Goal: Check status

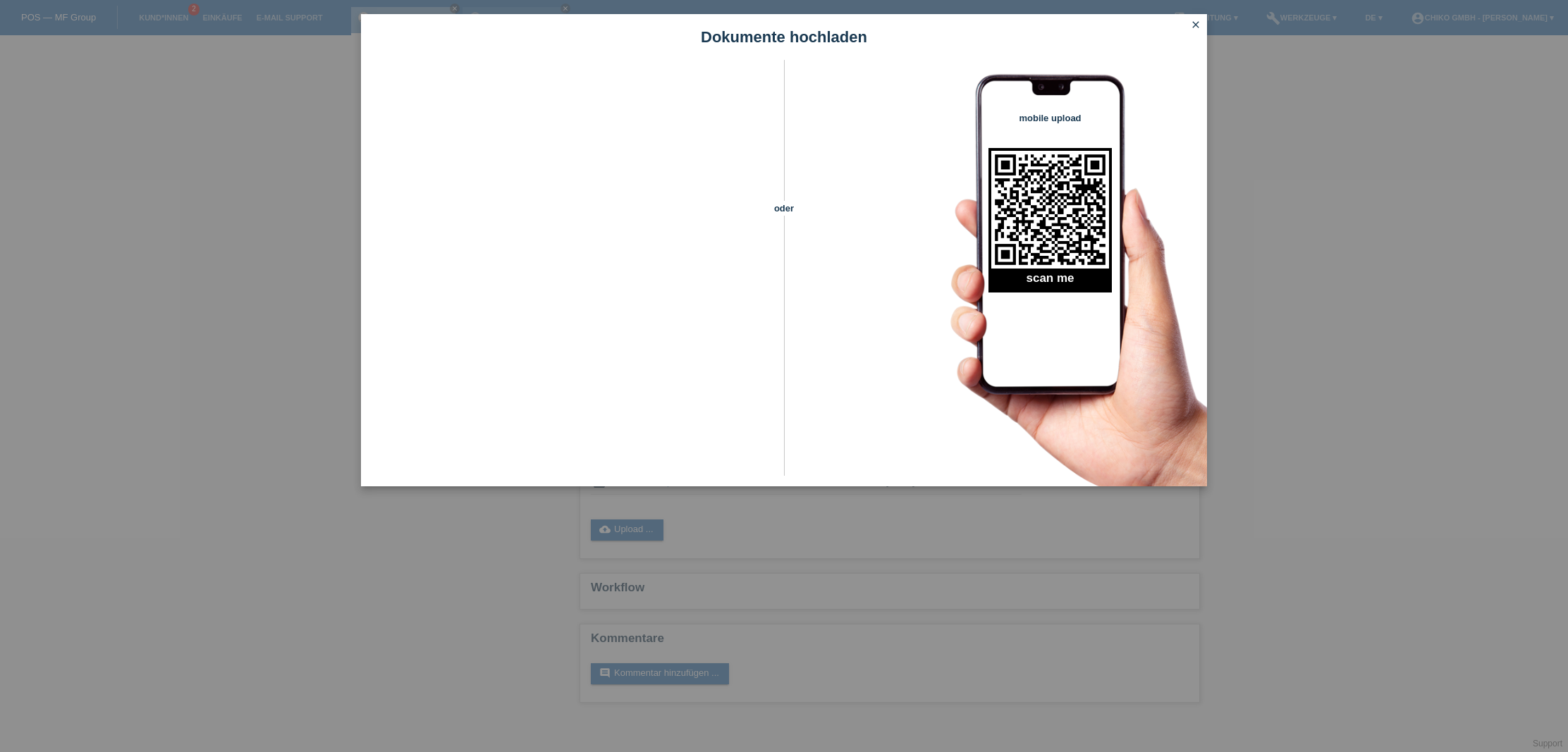
click at [1198, 22] on icon "close" at bounding box center [1196, 25] width 12 height 12
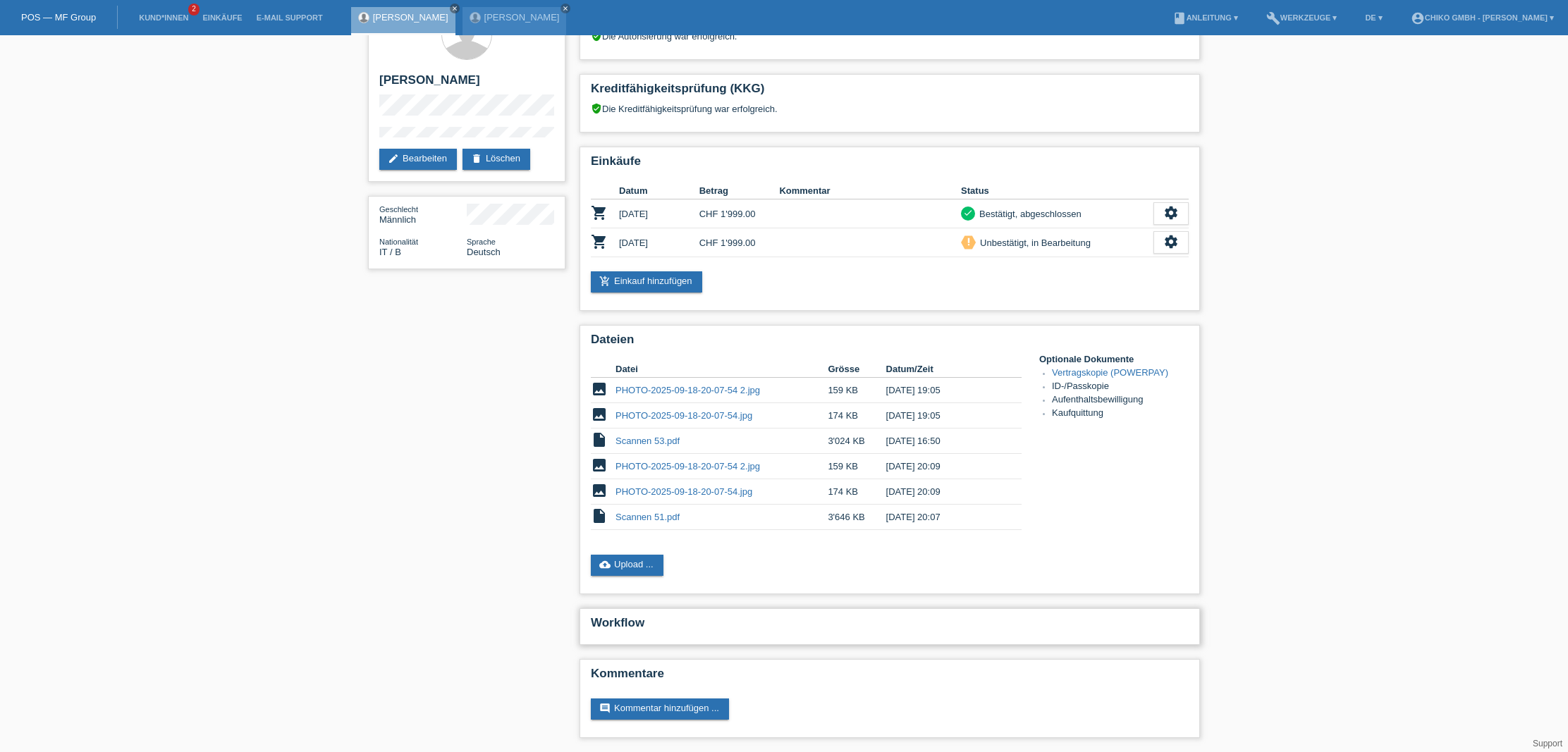
click at [653, 628] on h2 "Workflow" at bounding box center [890, 626] width 598 height 21
click at [1171, 246] on icon "settings" at bounding box center [1171, 242] width 15 height 15
click at [1405, 269] on div "star_border Vincenzo Conforti edit Bearbeiten delete Löschen Geschlecht Männlic…" at bounding box center [784, 373] width 1568 height 757
click at [212, 17] on link "Einkäufe" at bounding box center [222, 17] width 53 height 8
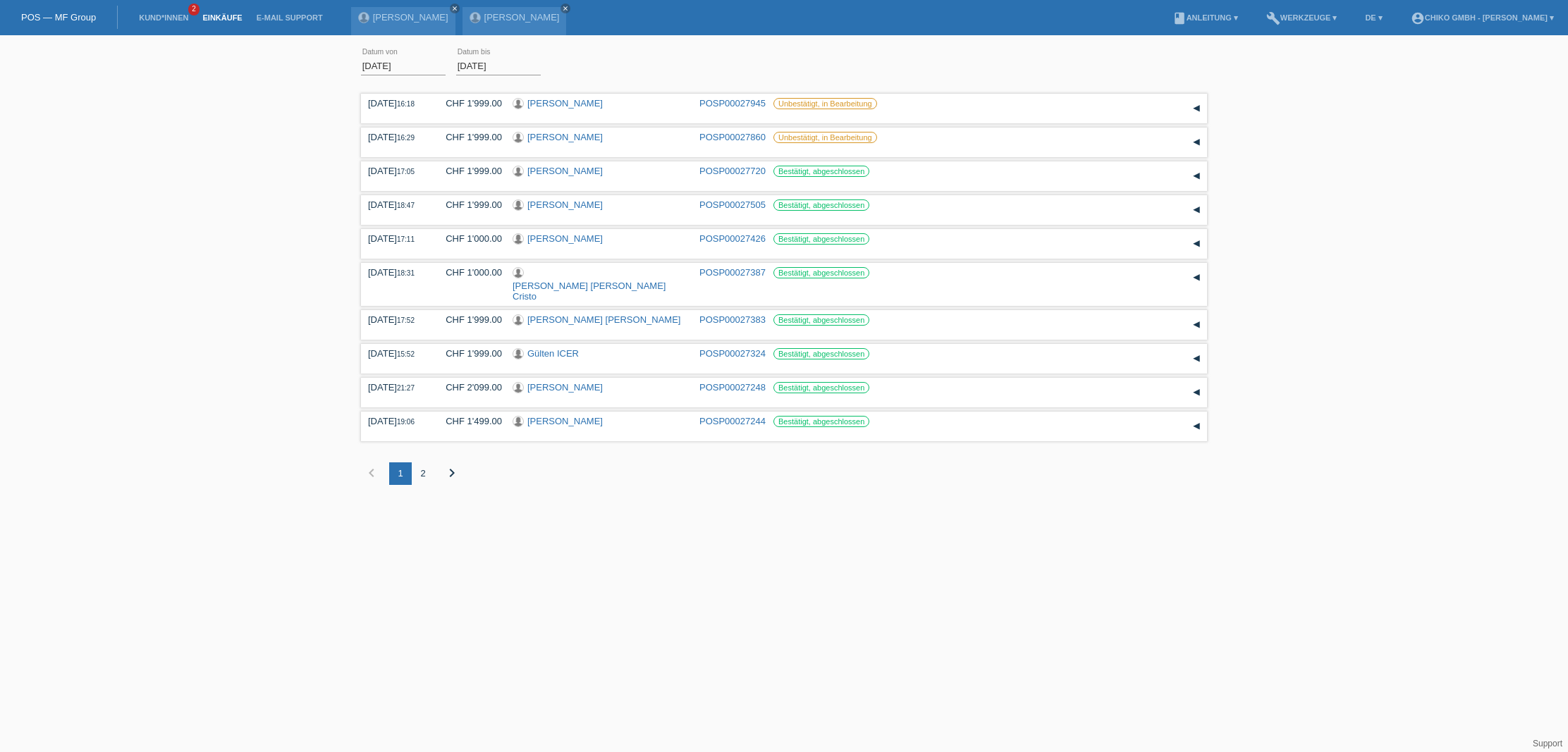
click at [420, 462] on div "2" at bounding box center [423, 473] width 22 height 22
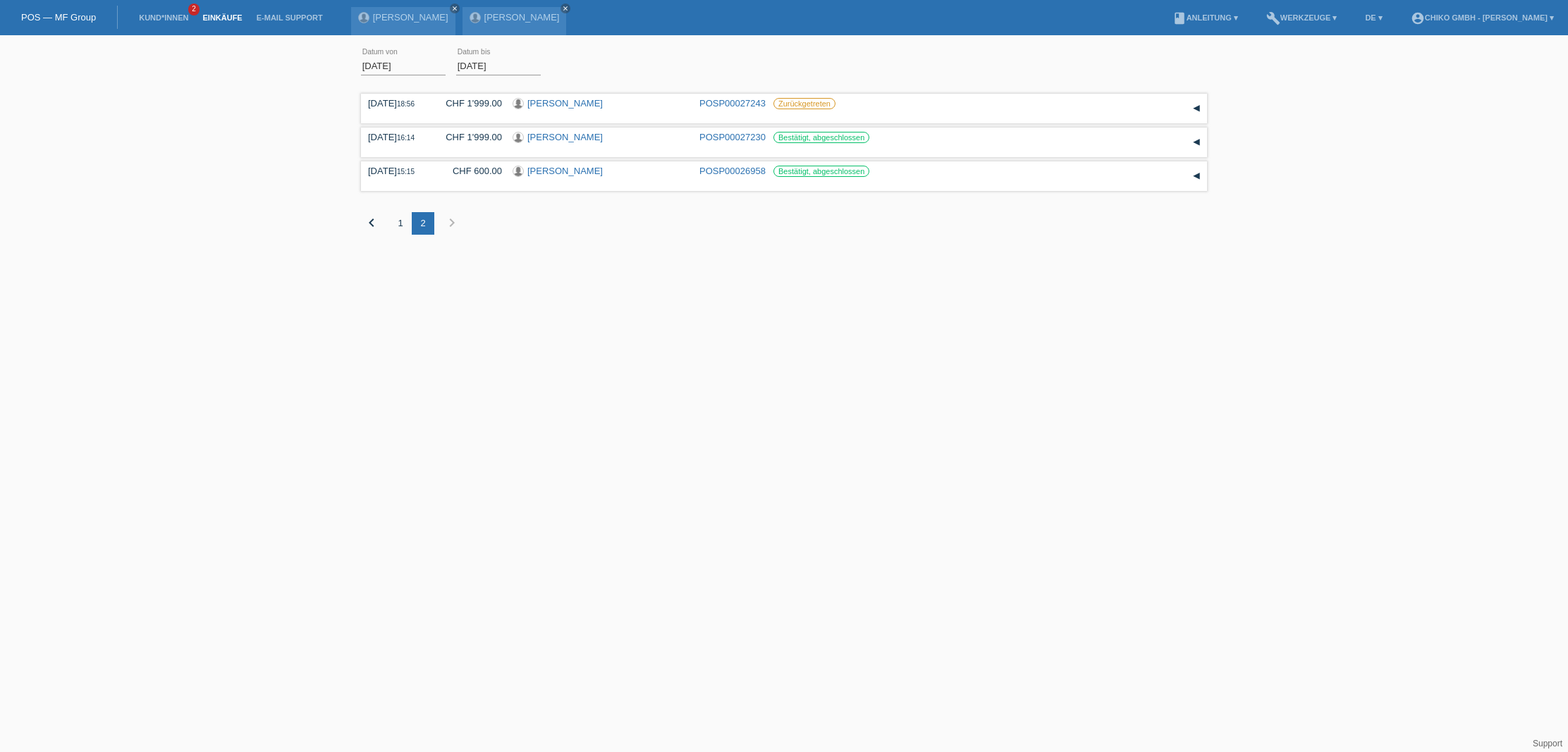
click at [388, 69] on input "[DATE]" at bounding box center [403, 66] width 85 height 18
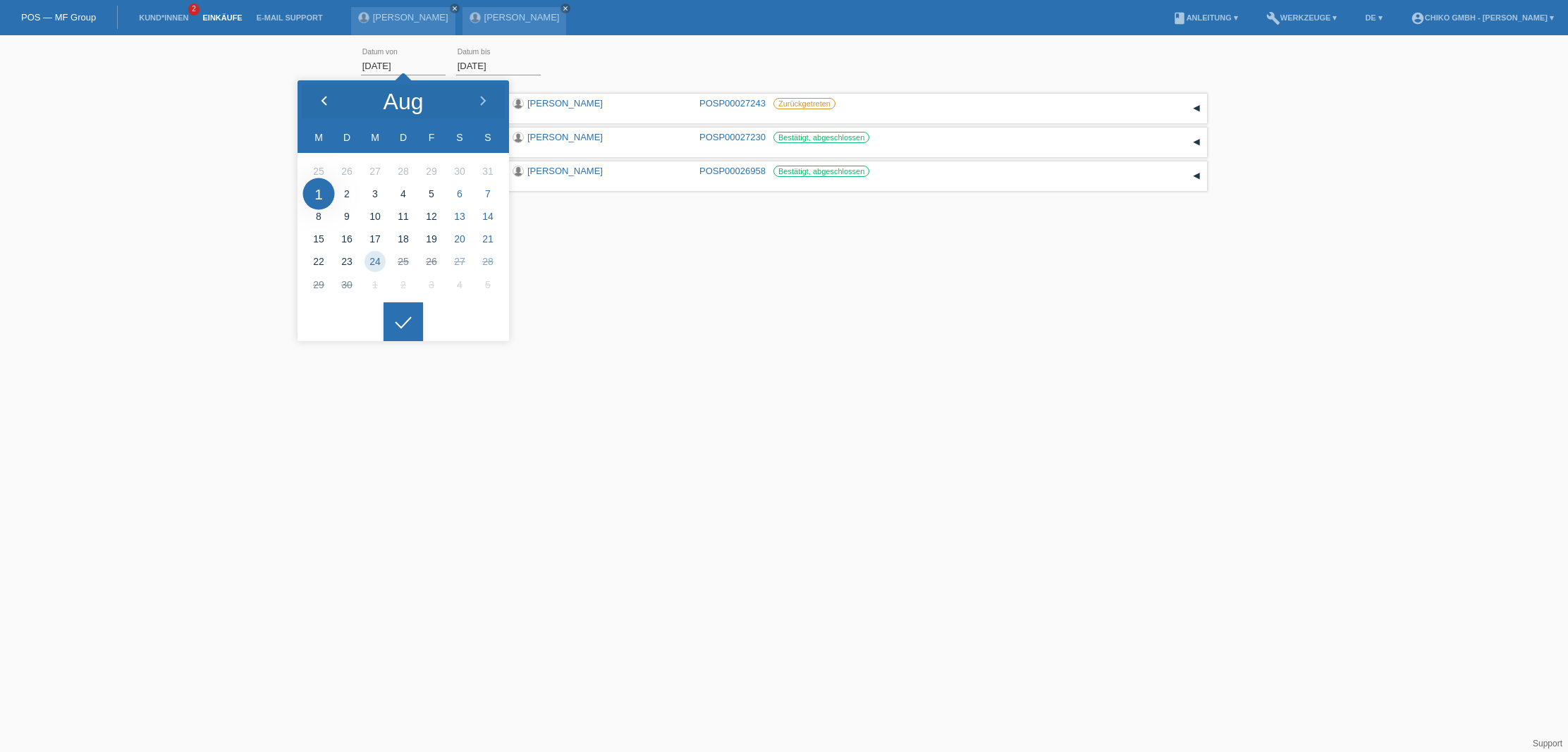
click at [328, 100] on icon at bounding box center [324, 101] width 12 height 12
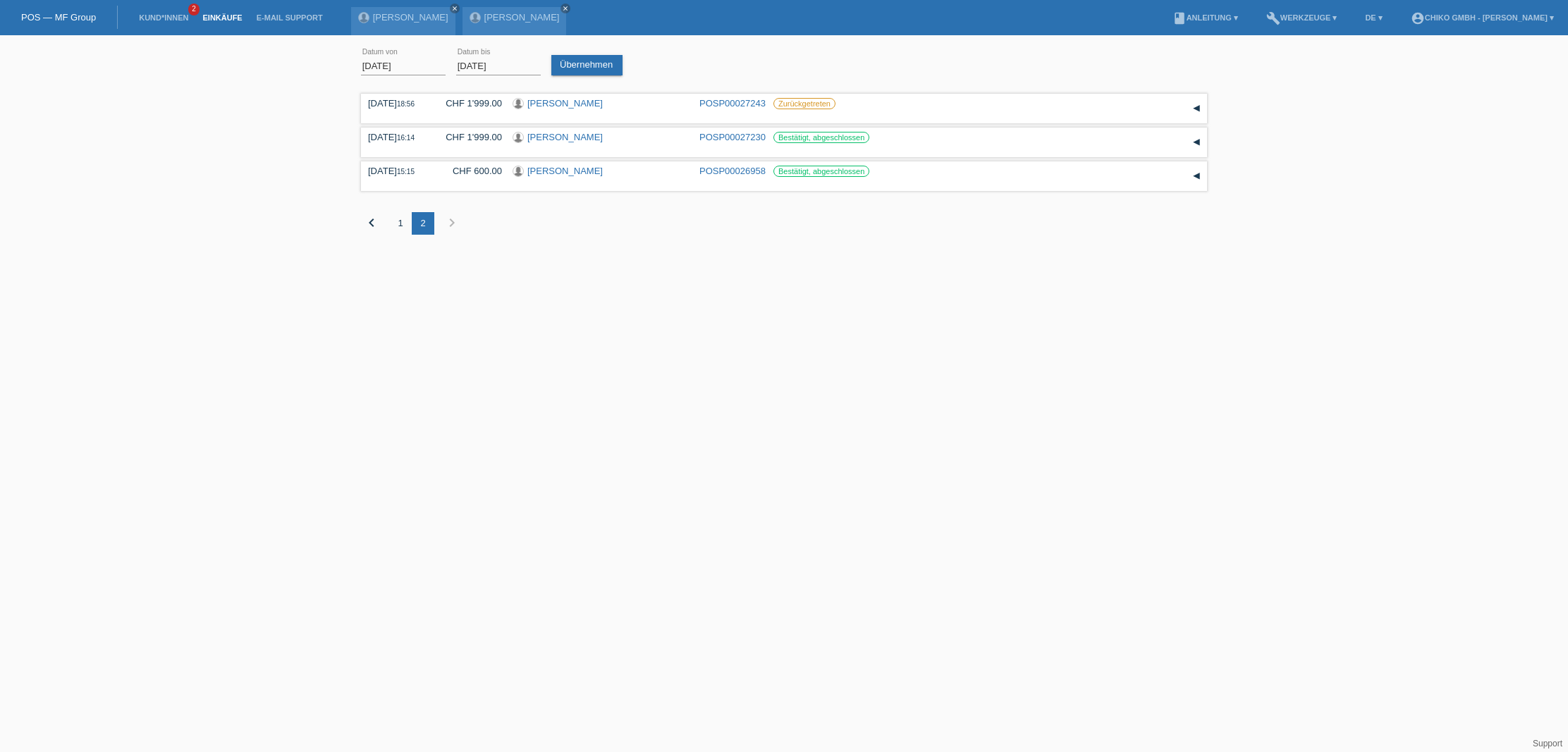
click at [410, 326] on div at bounding box center [403, 310] width 39 height 39
click at [602, 70] on link "Übernehmen" at bounding box center [587, 65] width 71 height 20
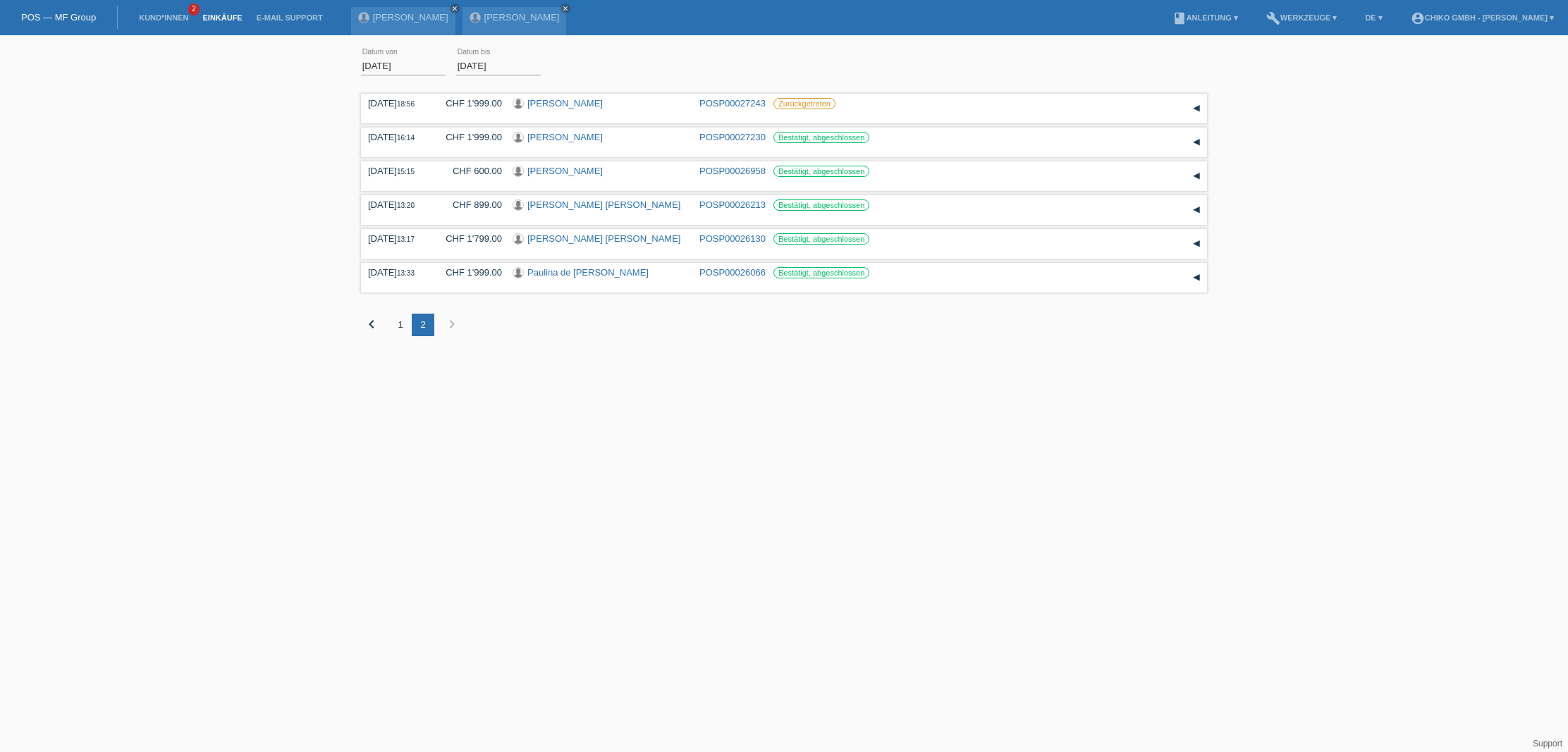
drag, startPoint x: 517, startPoint y: 480, endPoint x: 525, endPoint y: 471, distance: 12.0
click at [518, 357] on html "POS — MF Group Kund*innen 2 Einkäufe E-Mail Support [PERSON_NAME] close close" at bounding box center [784, 178] width 1568 height 357
click at [399, 68] on input "[DATE]" at bounding box center [403, 66] width 85 height 18
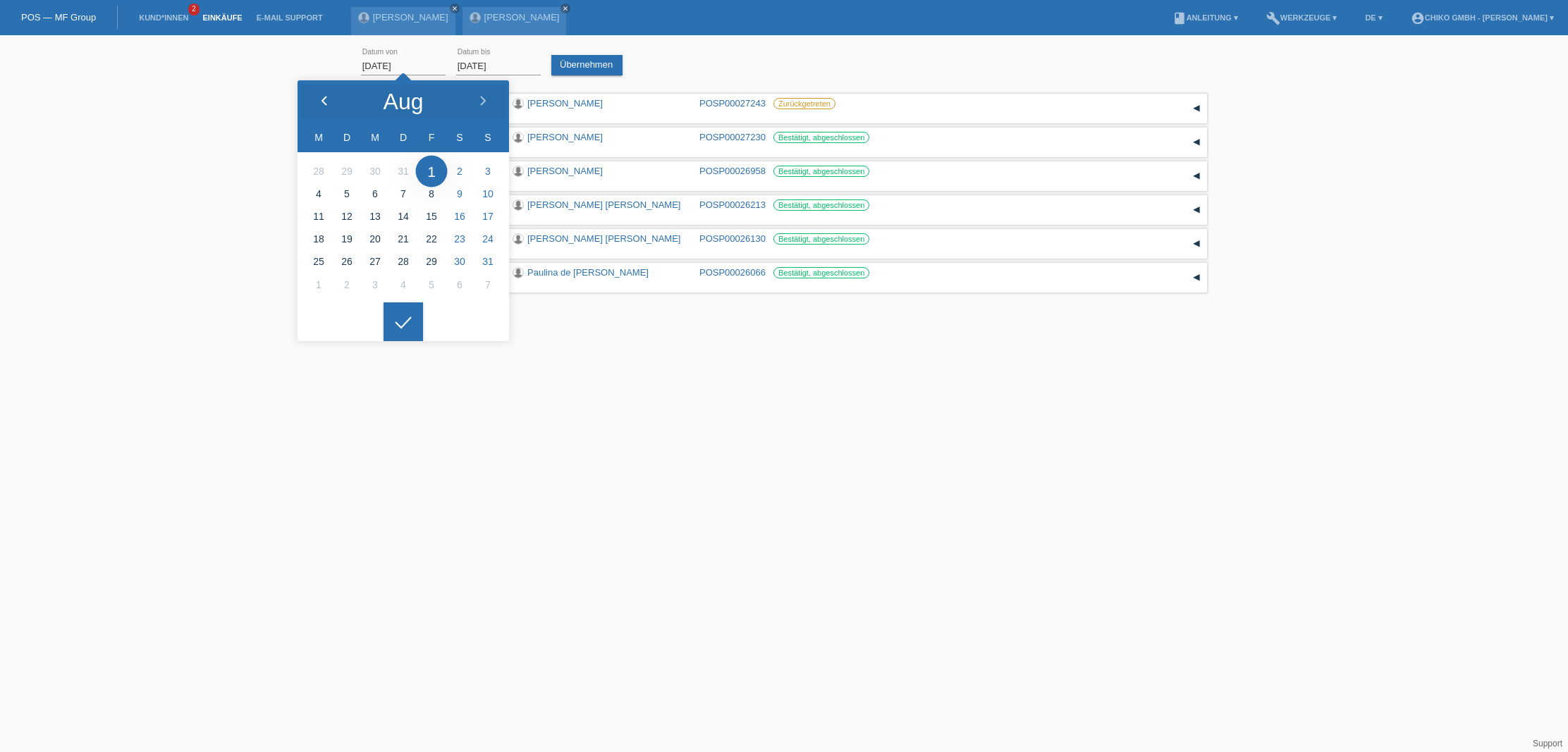
click at [324, 100] on icon at bounding box center [324, 101] width 12 height 12
type input "[DATE]"
click at [402, 323] on div at bounding box center [403, 322] width 39 height 39
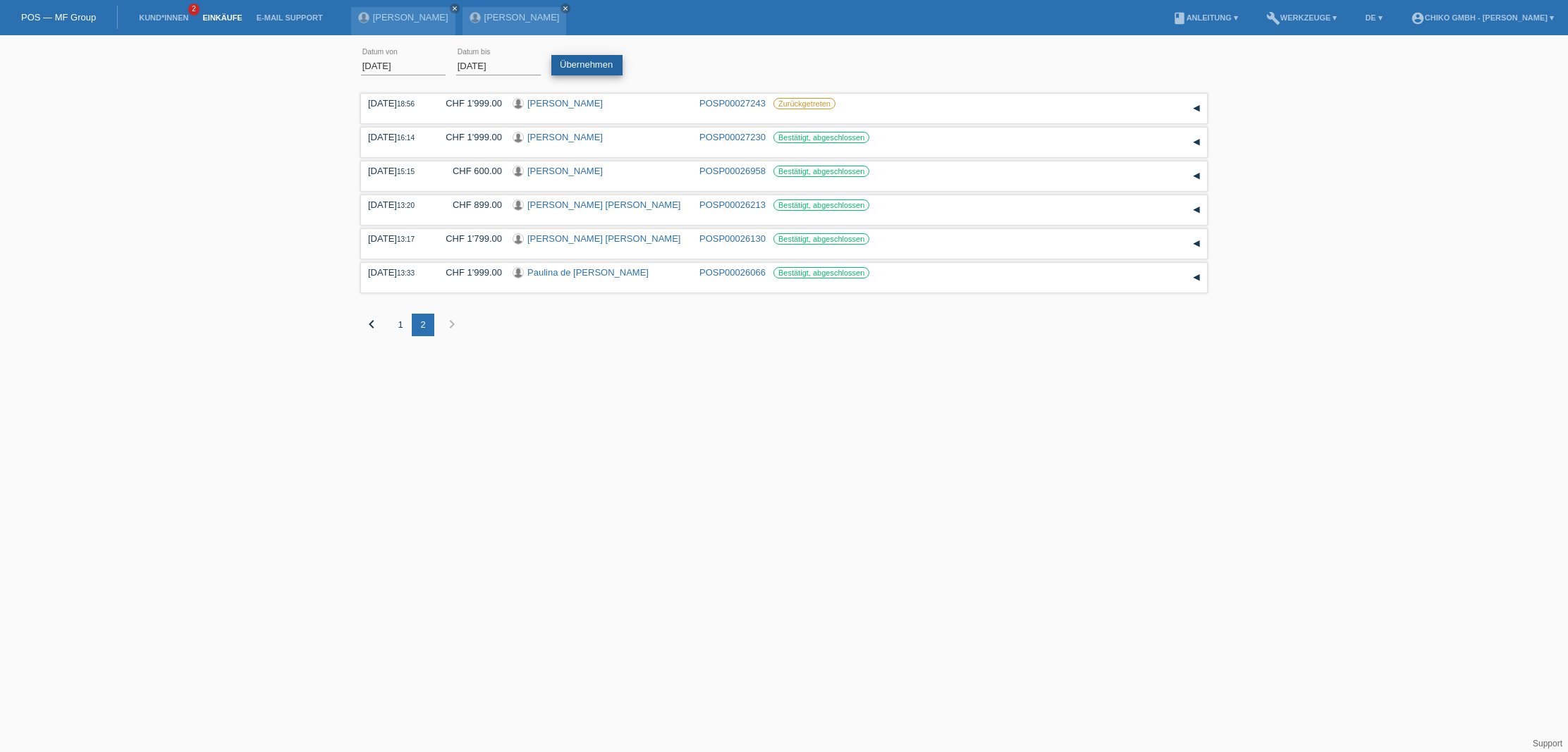
click at [596, 69] on link "Übernehmen" at bounding box center [587, 65] width 71 height 20
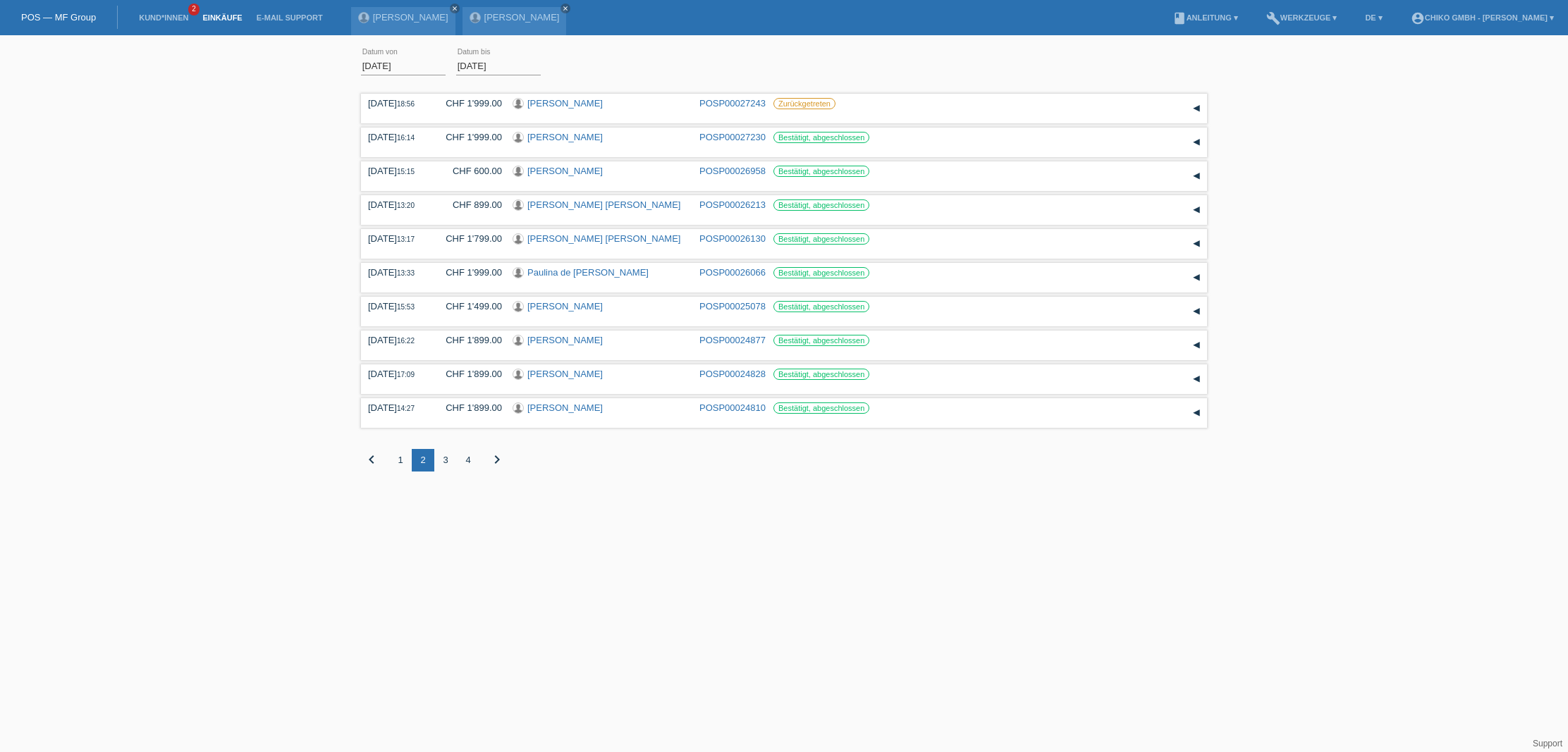
click at [401, 463] on div "1" at bounding box center [400, 460] width 22 height 22
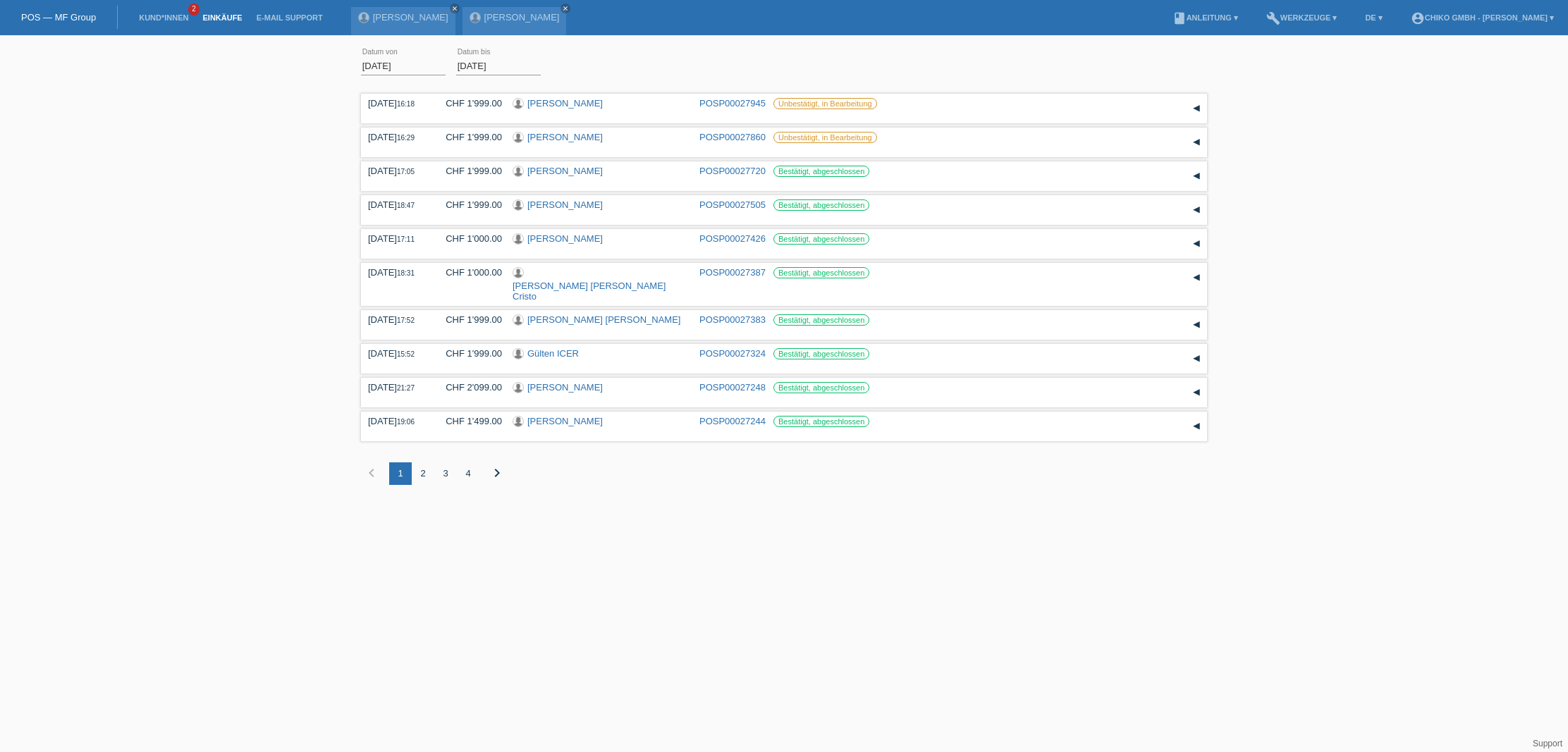
click at [469, 462] on div "4" at bounding box center [468, 473] width 22 height 22
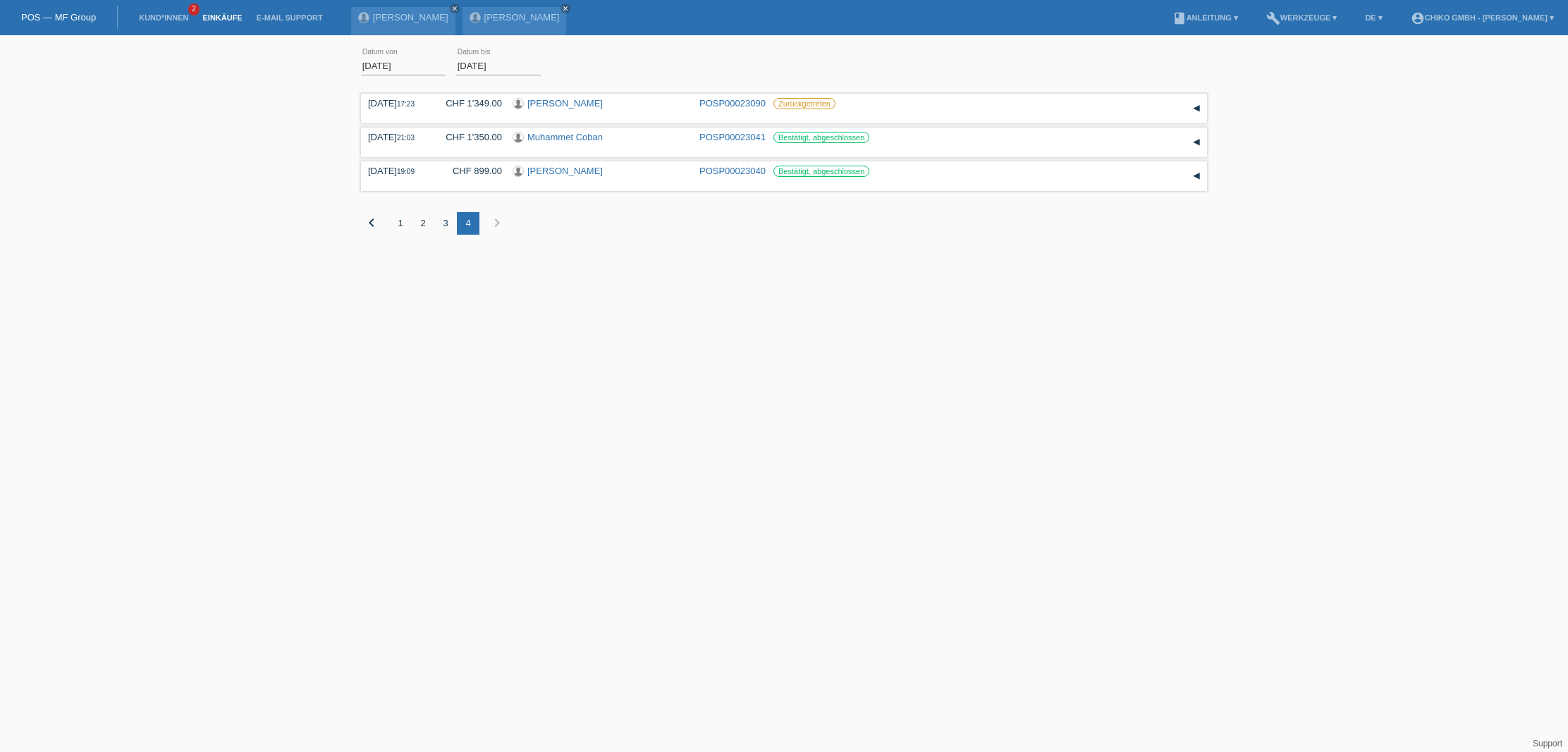
click at [444, 226] on div "3" at bounding box center [445, 223] width 22 height 22
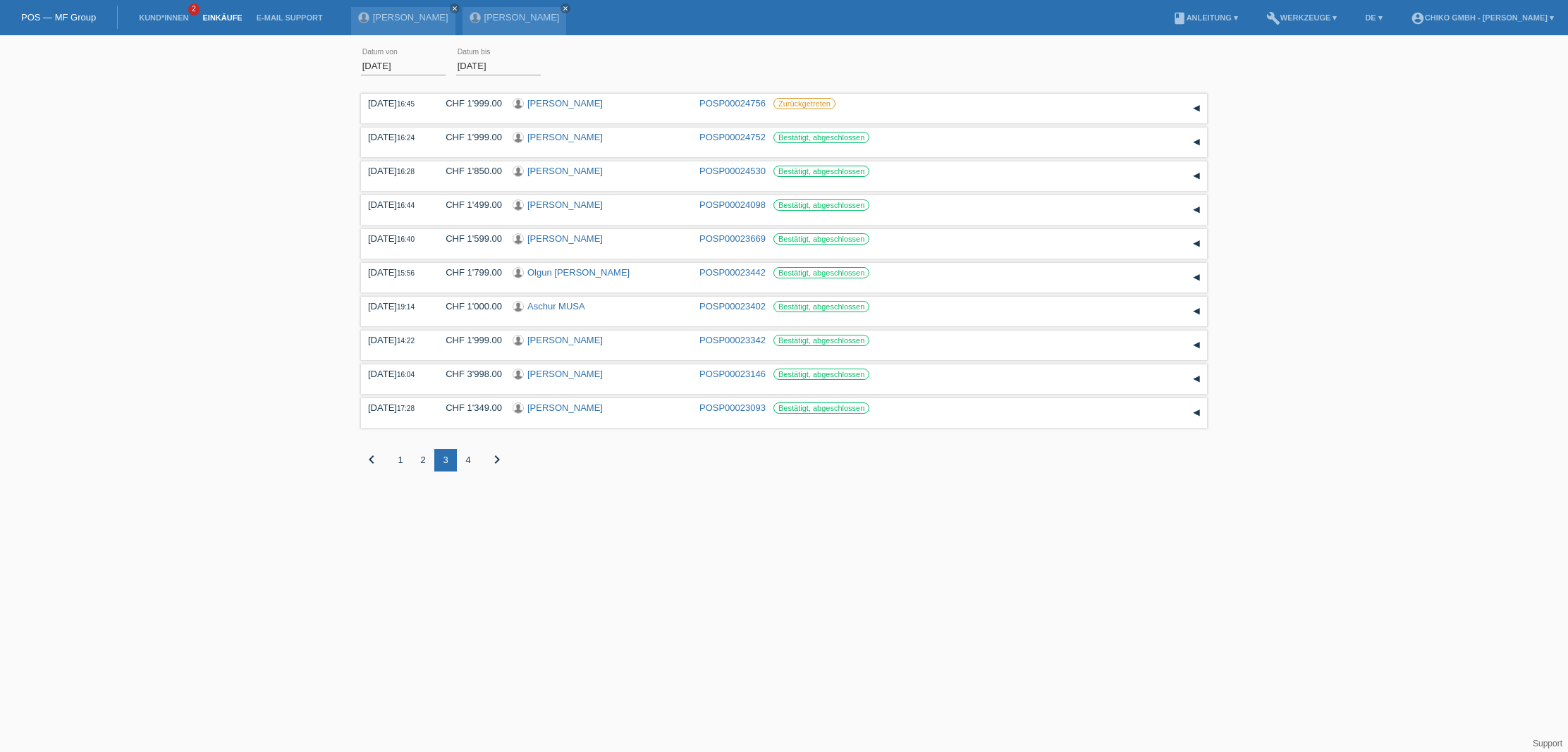
click at [422, 463] on div "2" at bounding box center [423, 460] width 22 height 22
click at [464, 457] on div "4" at bounding box center [468, 460] width 22 height 22
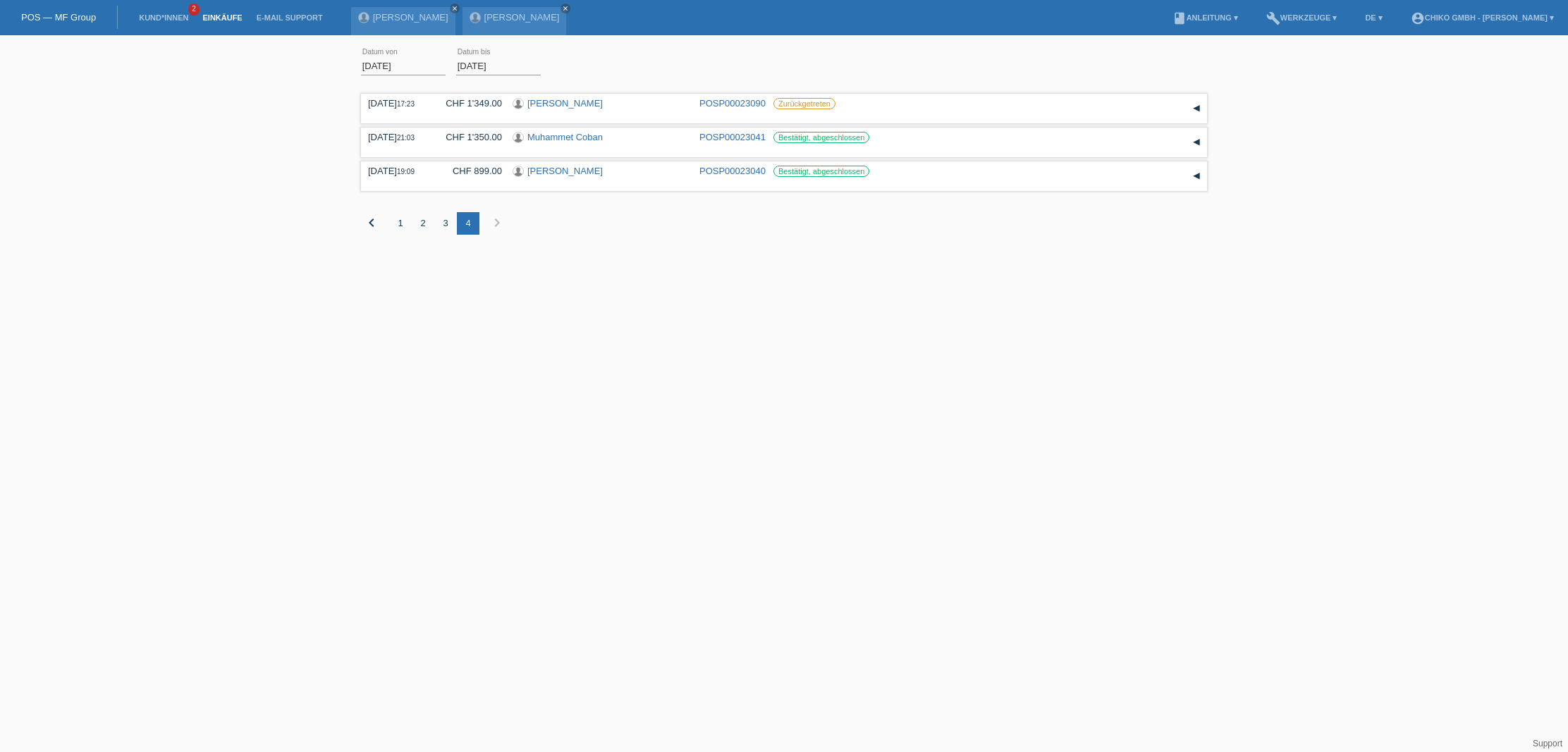
scroll to position [0, 0]
click at [439, 222] on div "3" at bounding box center [445, 223] width 22 height 22
